Goal: Entertainment & Leisure: Consume media (video, audio)

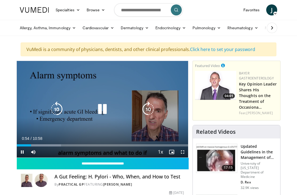
click at [103, 108] on icon "Video Player" at bounding box center [102, 108] width 15 height 15
